Goal: Task Accomplishment & Management: Manage account settings

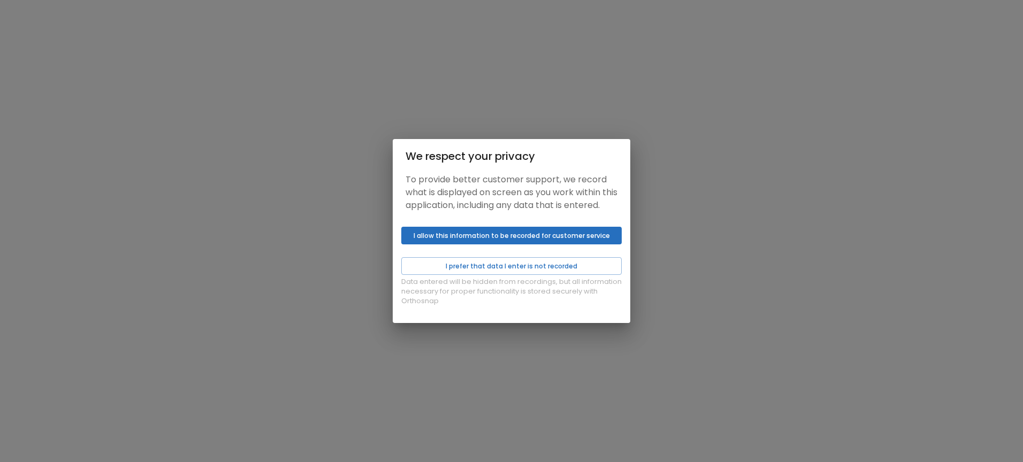
click at [532, 244] on button "I allow this information to be recorded for customer service" at bounding box center [511, 236] width 220 height 18
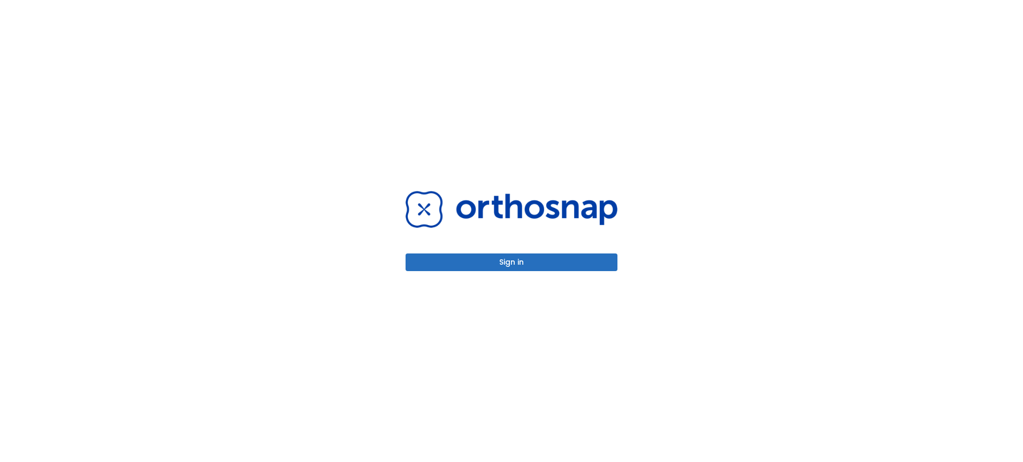
drag, startPoint x: 528, startPoint y: 244, endPoint x: 528, endPoint y: 250, distance: 5.4
click at [528, 246] on div "Sign in" at bounding box center [511, 231] width 212 height 80
click at [526, 258] on button "Sign in" at bounding box center [511, 262] width 212 height 18
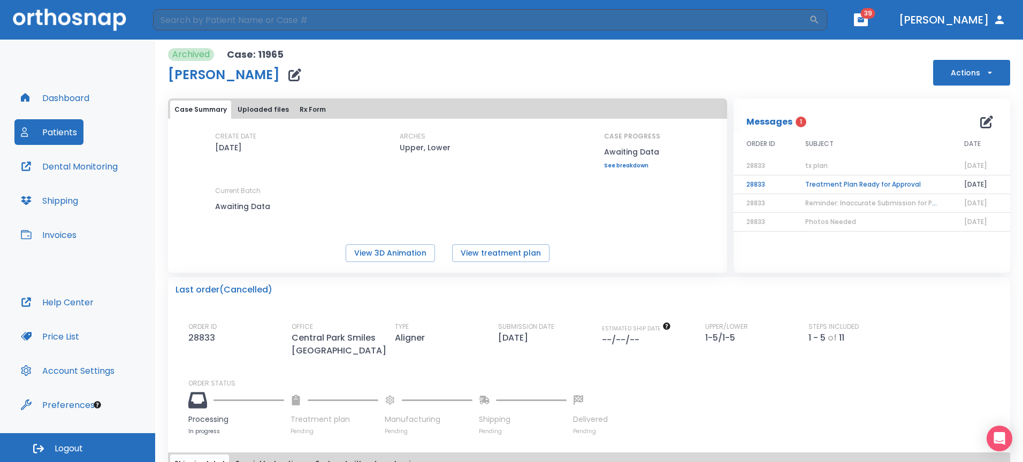
click at [47, 136] on button "Patients" at bounding box center [48, 132] width 69 height 26
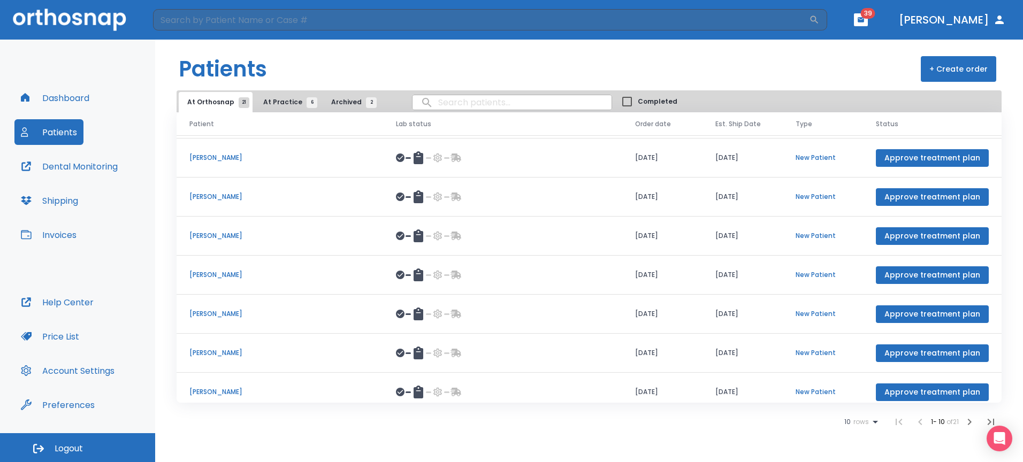
scroll to position [124, 0]
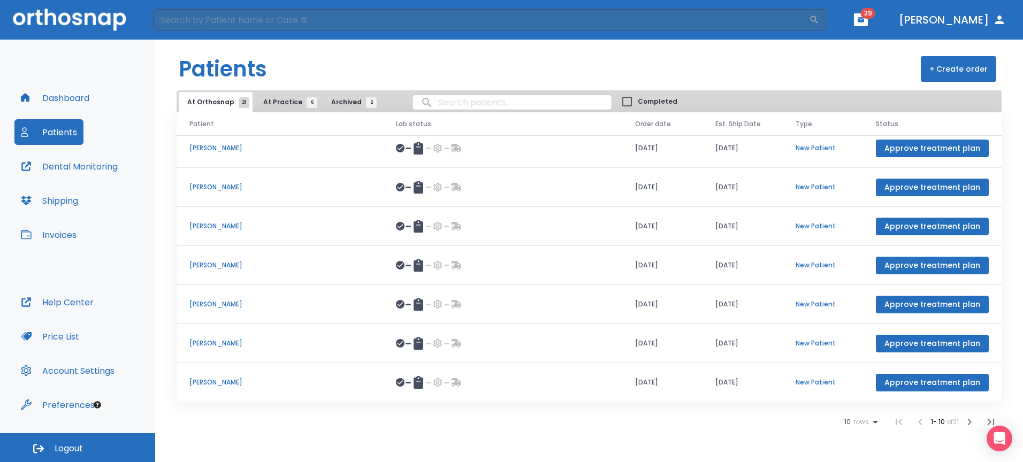
click at [285, 190] on p "[PERSON_NAME]" at bounding box center [279, 187] width 181 height 10
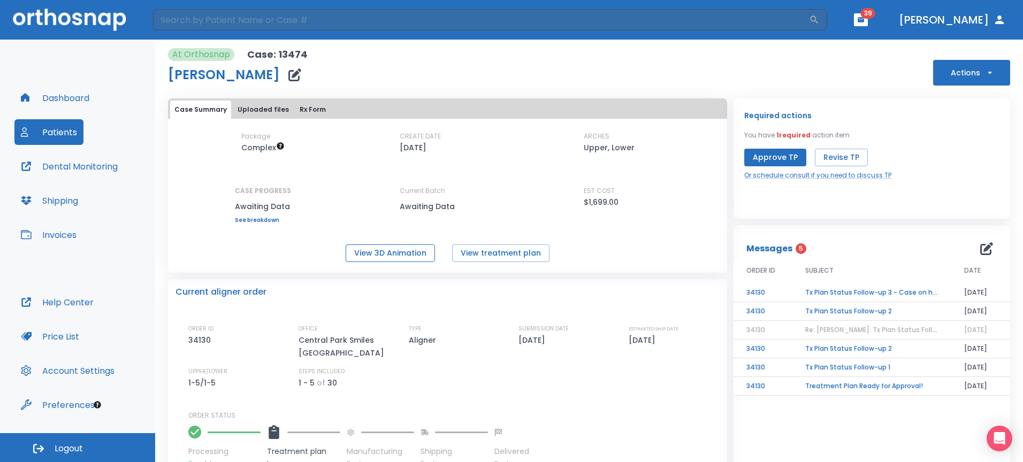
click at [408, 255] on button "View 3D Animation" at bounding box center [389, 253] width 89 height 18
